Goal: Information Seeking & Learning: Check status

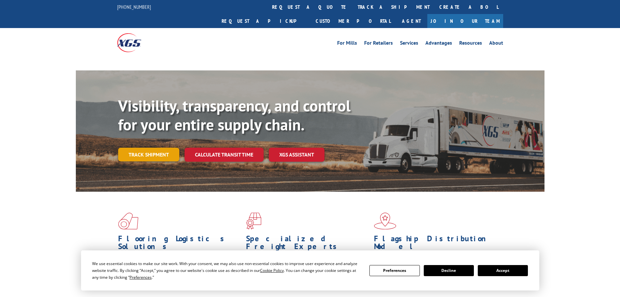
click at [144, 147] on link "Track shipment" at bounding box center [148, 154] width 61 height 14
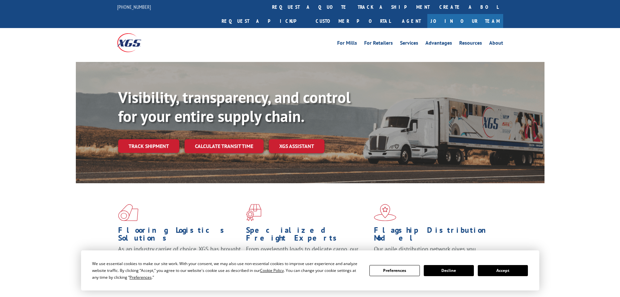
click at [503, 269] on button "Accept" at bounding box center [503, 270] width 50 height 11
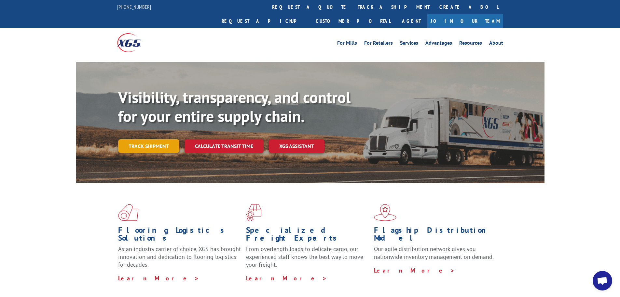
click at [148, 139] on link "Track shipment" at bounding box center [148, 146] width 61 height 14
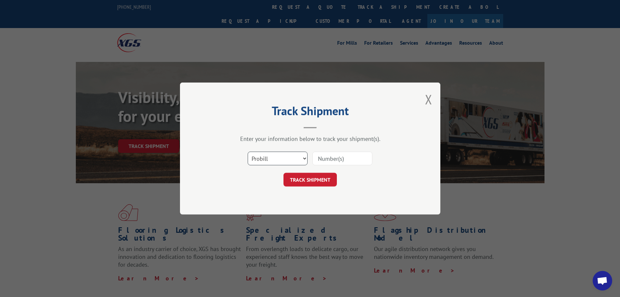
click at [296, 160] on select "Select category... Probill BOL PO" at bounding box center [278, 158] width 60 height 14
select select "bol"
click at [248, 151] on select "Select category... Probill BOL PO" at bounding box center [278, 158] width 60 height 14
click at [334, 154] on input at bounding box center [342, 158] width 60 height 14
paste input "7028528"
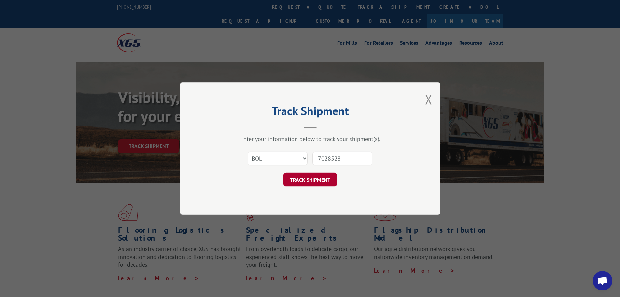
type input "7028528"
click at [312, 180] on button "TRACK SHIPMENT" at bounding box center [310, 180] width 53 height 14
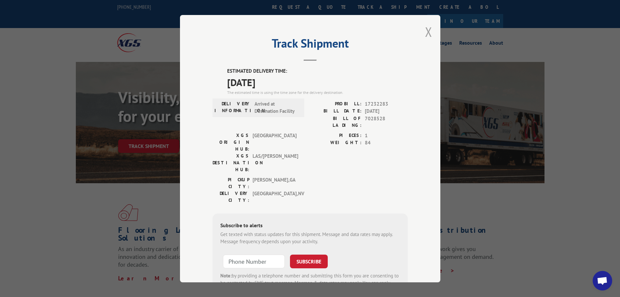
click at [425, 32] on button "Close modal" at bounding box center [428, 31] width 7 height 17
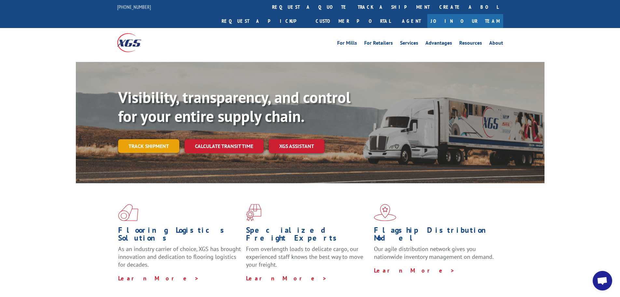
click at [128, 139] on link "Track shipment" at bounding box center [148, 146] width 61 height 14
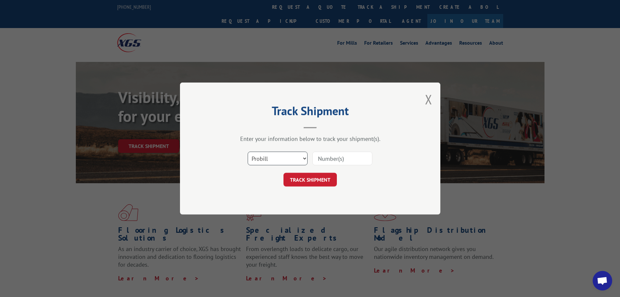
click at [282, 160] on select "Select category... Probill BOL PO" at bounding box center [278, 158] width 60 height 14
select select "bol"
click at [248, 151] on select "Select category... Probill BOL PO" at bounding box center [278, 158] width 60 height 14
click at [320, 154] on input at bounding box center [342, 158] width 60 height 14
paste input "7058045"
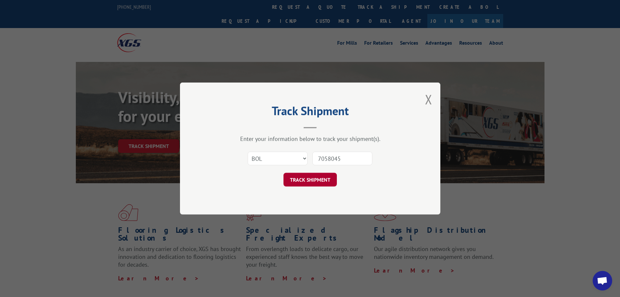
type input "7058045"
click at [326, 177] on button "TRACK SHIPMENT" at bounding box center [310, 180] width 53 height 14
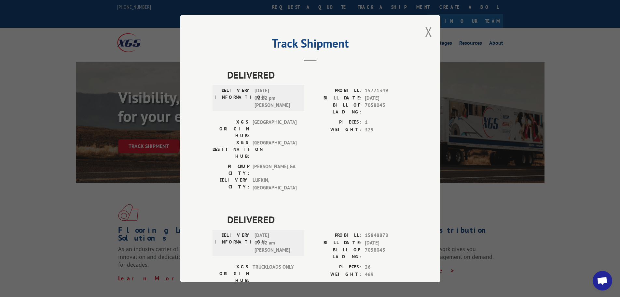
scroll to position [26, 0]
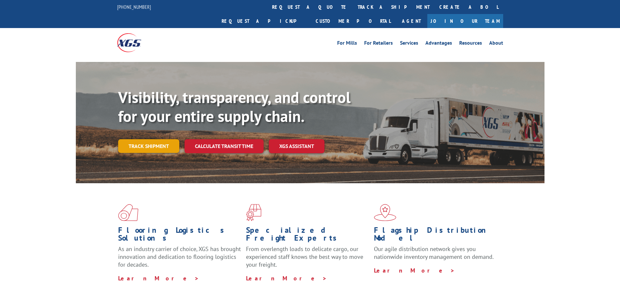
click at [154, 139] on link "Track shipment" at bounding box center [148, 146] width 61 height 14
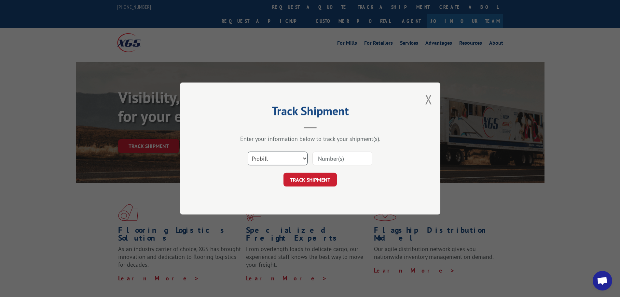
click at [277, 161] on select "Select category... Probill BOL PO" at bounding box center [278, 158] width 60 height 14
select select "bol"
click at [248, 151] on select "Select category... Probill BOL PO" at bounding box center [278, 158] width 60 height 14
click at [328, 158] on input at bounding box center [342, 158] width 60 height 14
paste input "7028528"
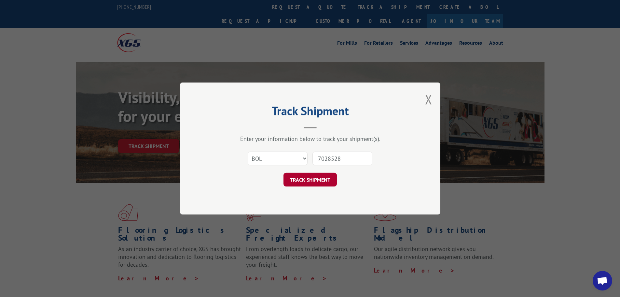
type input "7028528"
click at [320, 177] on button "TRACK SHIPMENT" at bounding box center [310, 180] width 53 height 14
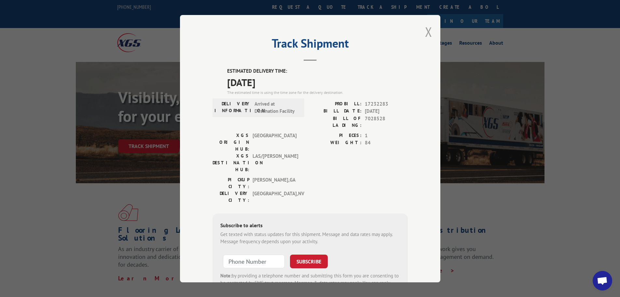
click at [428, 31] on button "Close modal" at bounding box center [428, 31] width 7 height 17
